Goal: Task Accomplishment & Management: Manage account settings

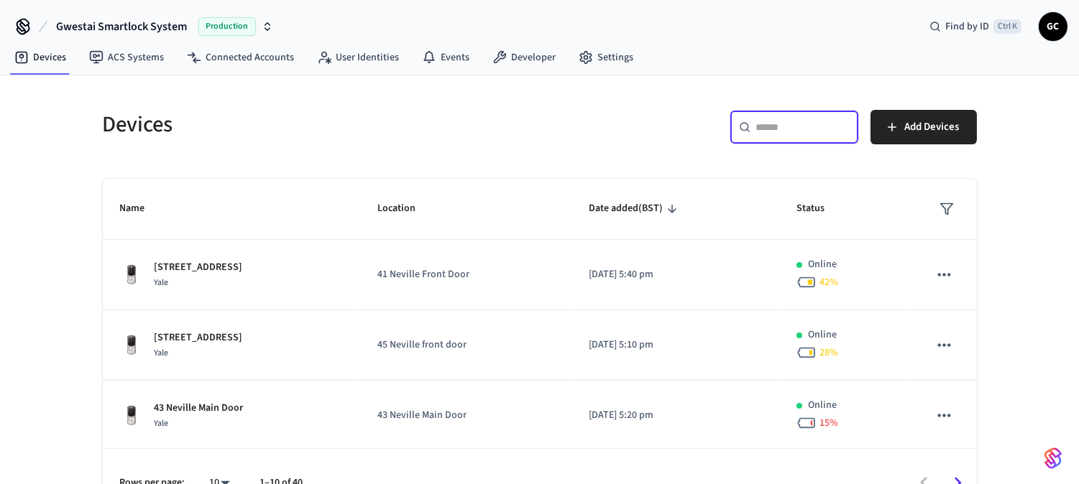
click at [783, 120] on input "text" at bounding box center [802, 127] width 93 height 14
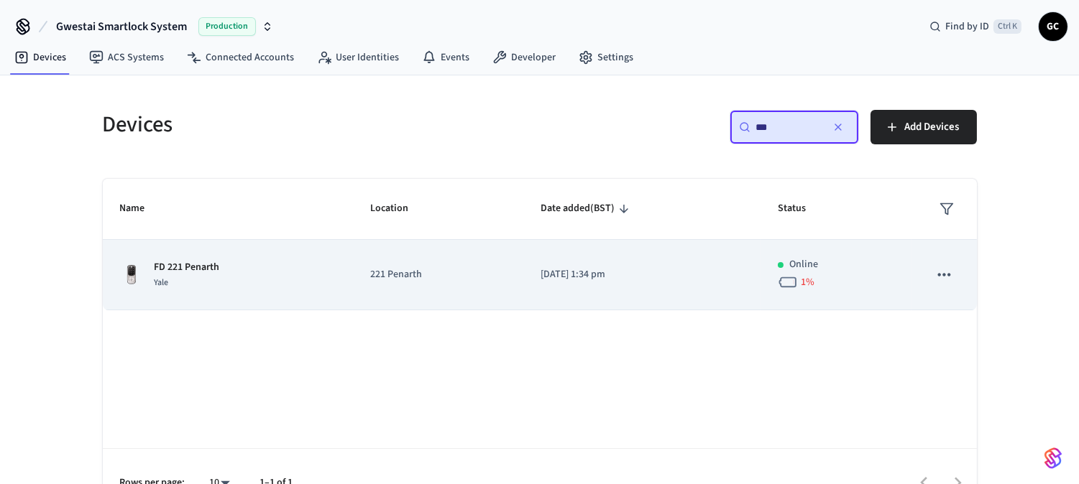
type input "**"
click at [152, 270] on div "FD 221 Penarth Yale" at bounding box center [228, 275] width 216 height 30
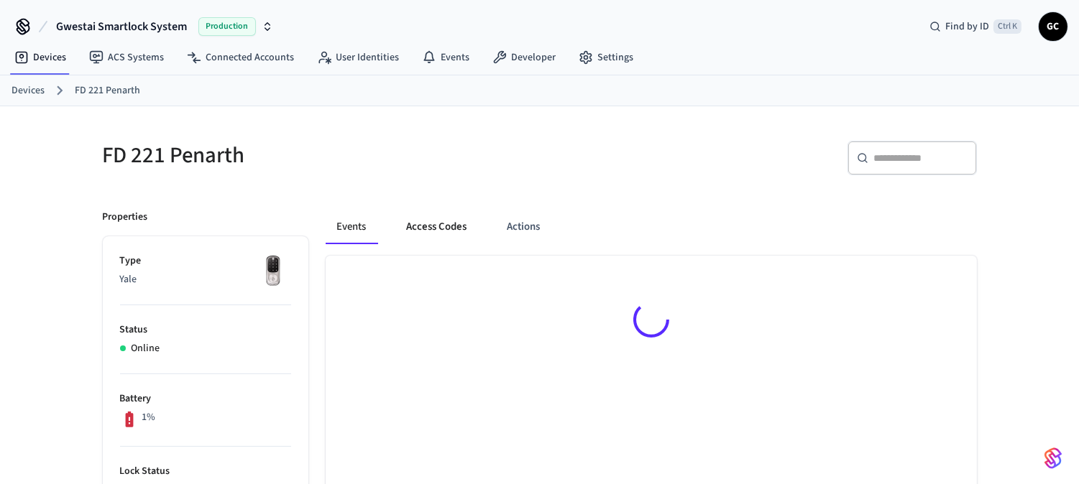
click at [444, 234] on button "Access Codes" at bounding box center [436, 227] width 83 height 35
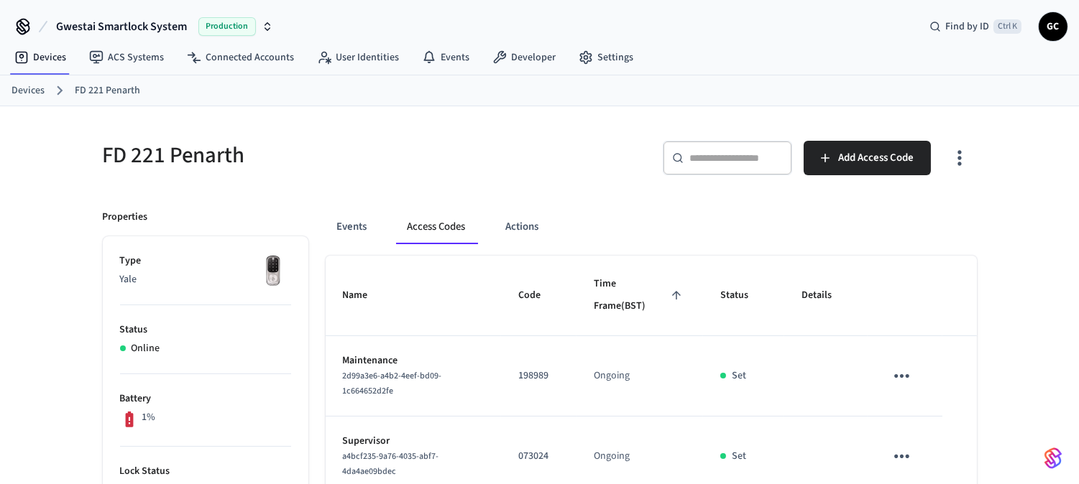
click at [43, 88] on link "Devices" at bounding box center [28, 90] width 33 height 15
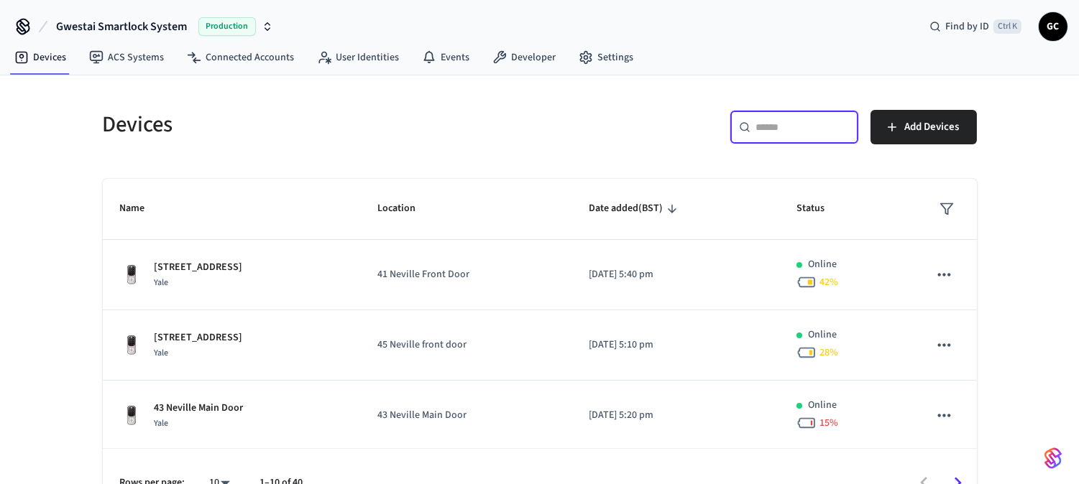
click at [775, 129] on input "text" at bounding box center [802, 127] width 93 height 14
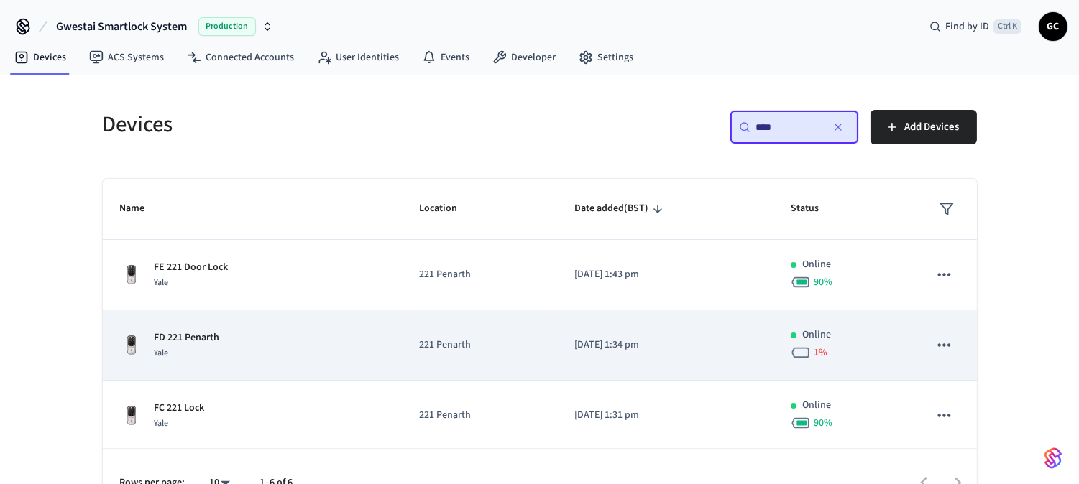
scroll to position [213, 0]
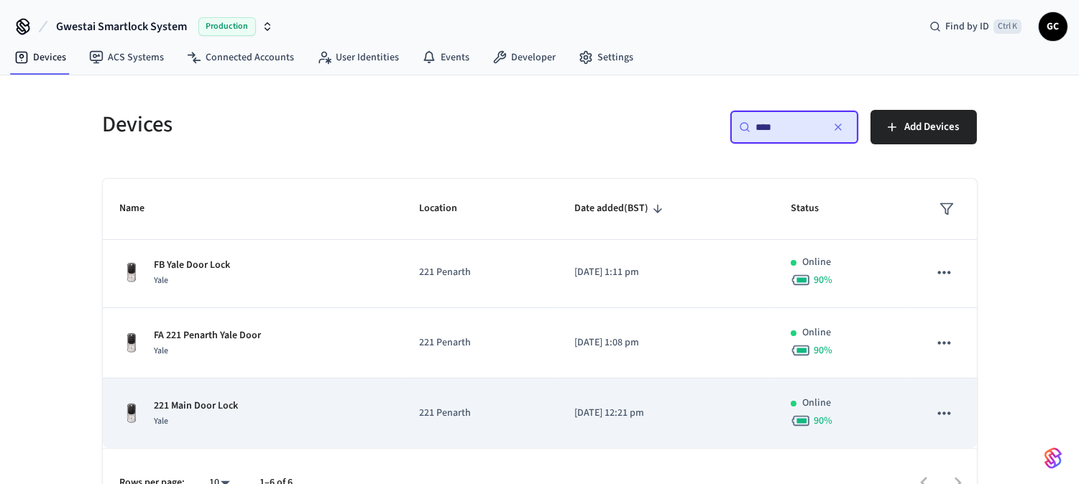
type input "***"
click at [231, 404] on p "221 Main Door Lock" at bounding box center [197, 406] width 84 height 15
click at [253, 401] on div "221 Main Door Lock Yale" at bounding box center [252, 414] width 265 height 30
drag, startPoint x: 237, startPoint y: 408, endPoint x: 229, endPoint y: 410, distance: 8.7
click at [236, 408] on p "221 Main Door Lock" at bounding box center [197, 406] width 84 height 15
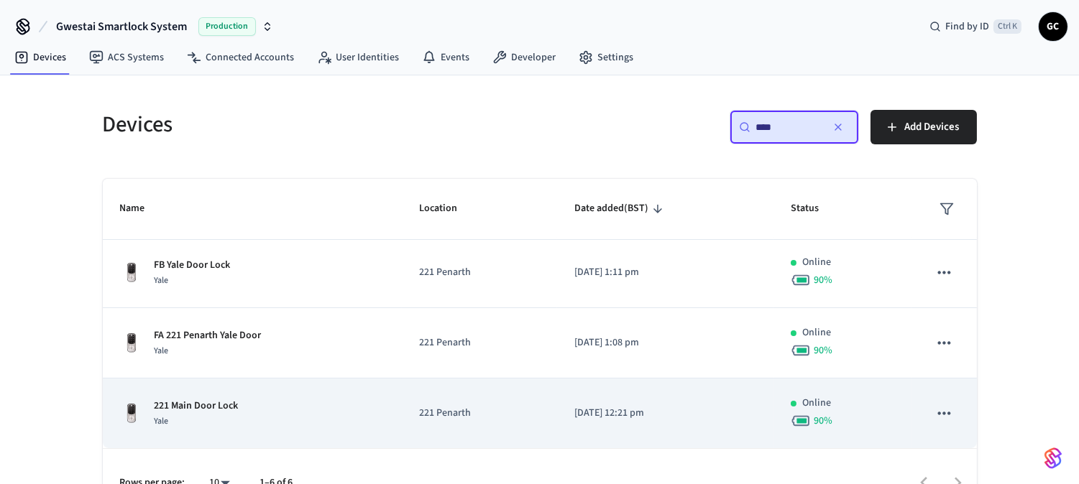
click at [221, 405] on p "221 Main Door Lock" at bounding box center [197, 406] width 84 height 15
click at [185, 406] on p "221 Main Door Lock" at bounding box center [197, 406] width 84 height 15
click at [203, 408] on p "221 Main Door Lock" at bounding box center [197, 406] width 84 height 15
click at [203, 410] on p "221 Main Door Lock" at bounding box center [197, 406] width 84 height 15
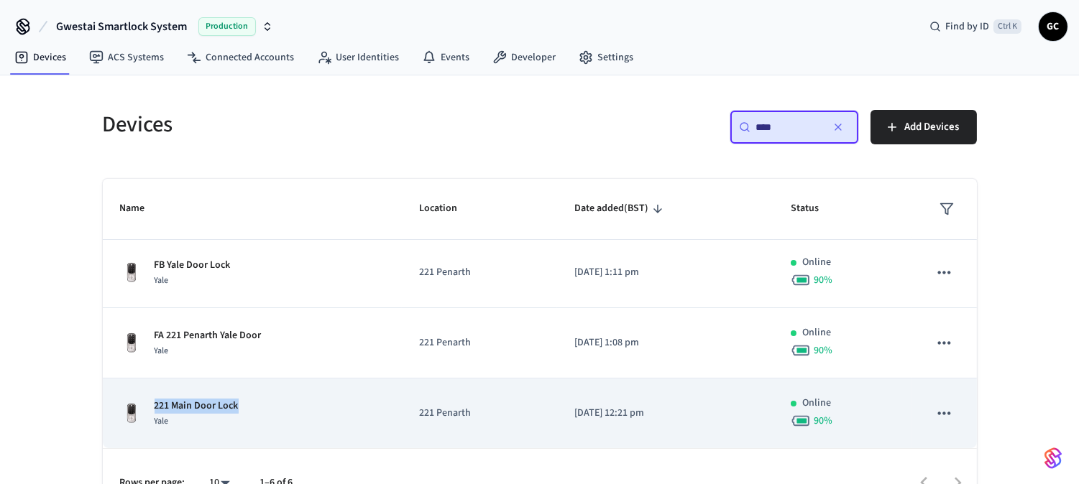
click at [217, 408] on p "221 Main Door Lock" at bounding box center [197, 406] width 84 height 15
click at [218, 408] on p "221 Main Door Lock" at bounding box center [197, 406] width 84 height 15
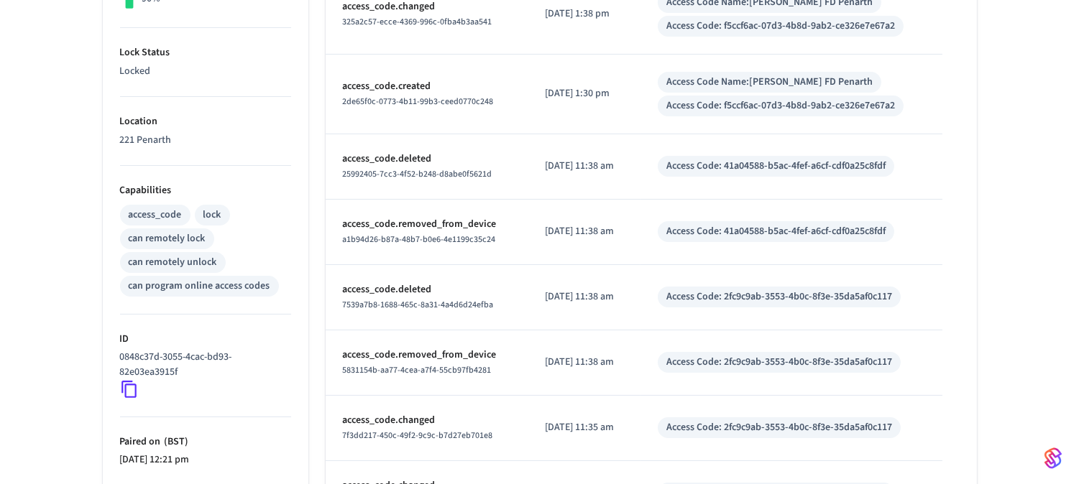
scroll to position [558, 0]
